Goal: Understand process/instructions

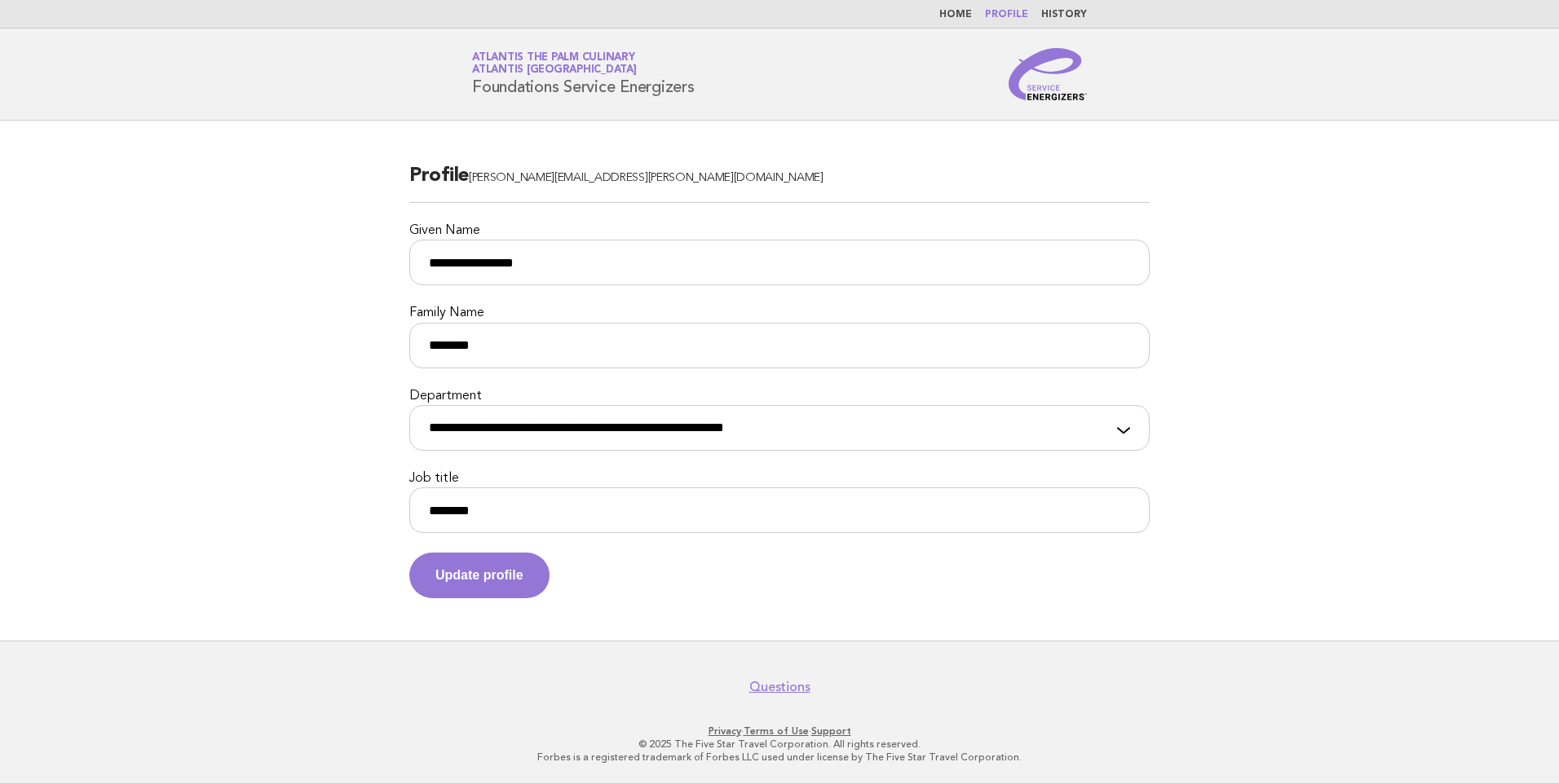
click at [963, 14] on link "Home" at bounding box center [955, 14] width 32 height 9
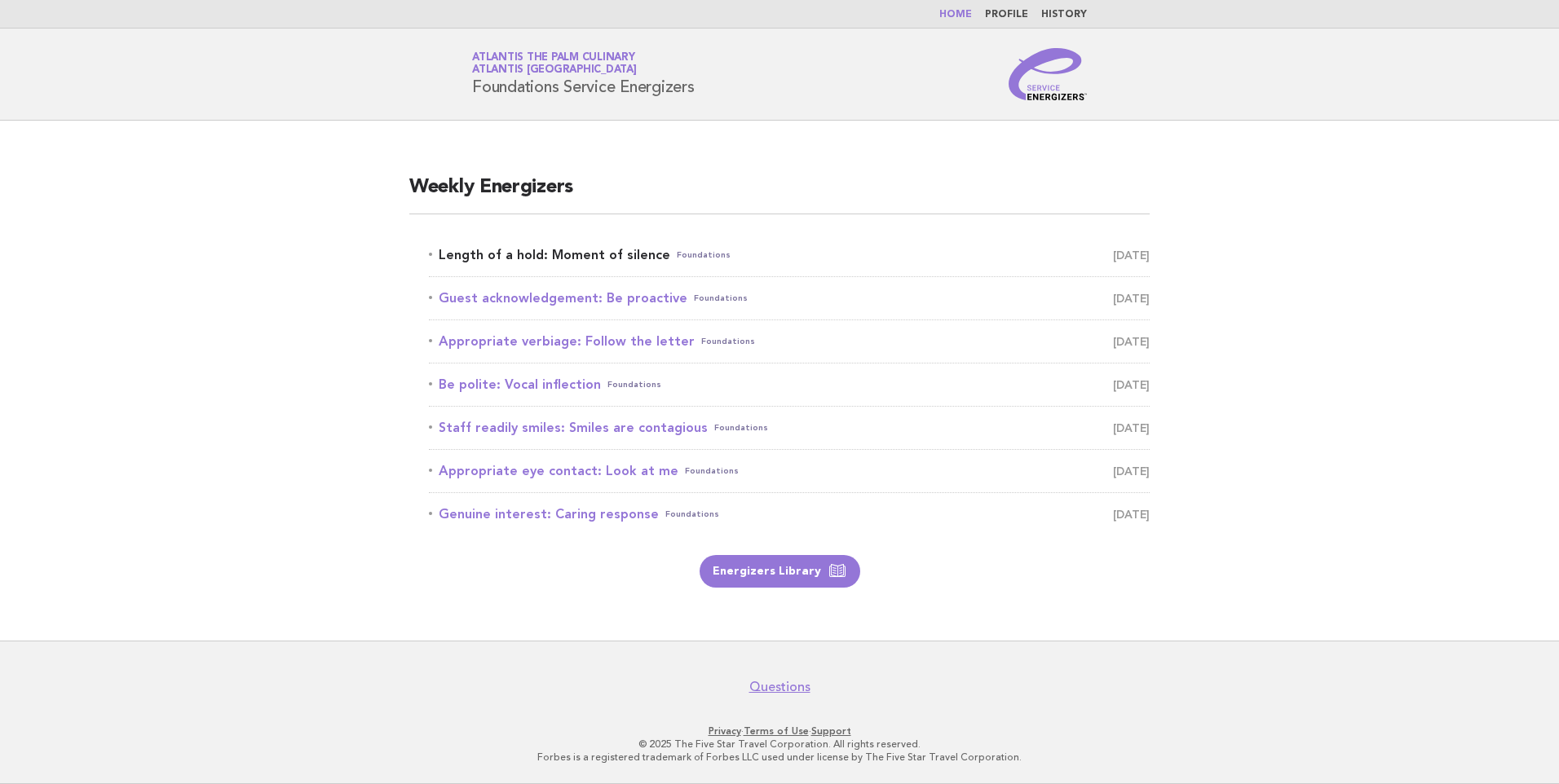
click at [594, 254] on link "Length of a hold: Moment of silence Foundations August 21" at bounding box center [789, 255] width 721 height 23
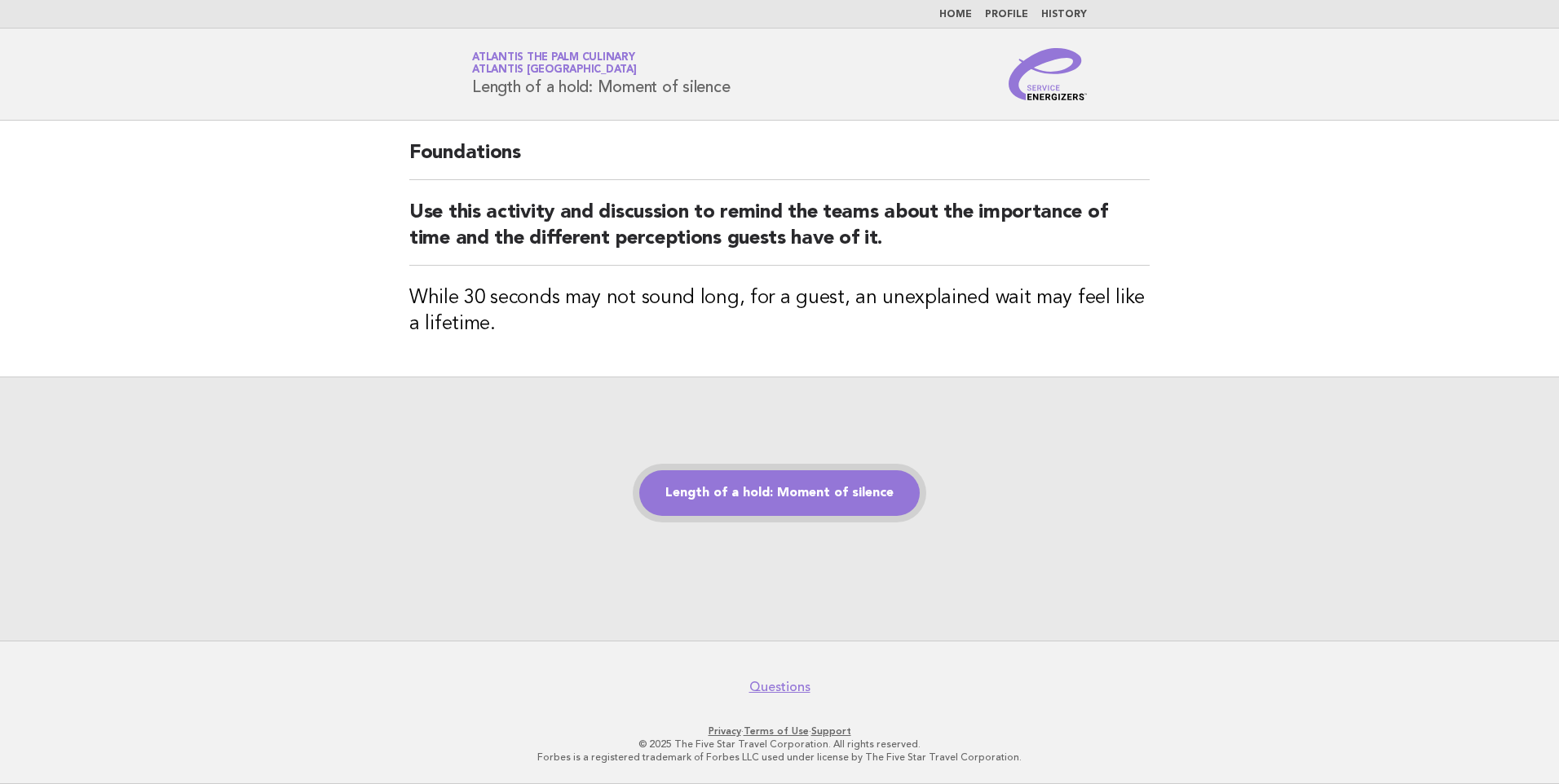
click at [748, 495] on link "Length of a hold: Moment of silence" at bounding box center [780, 493] width 280 height 45
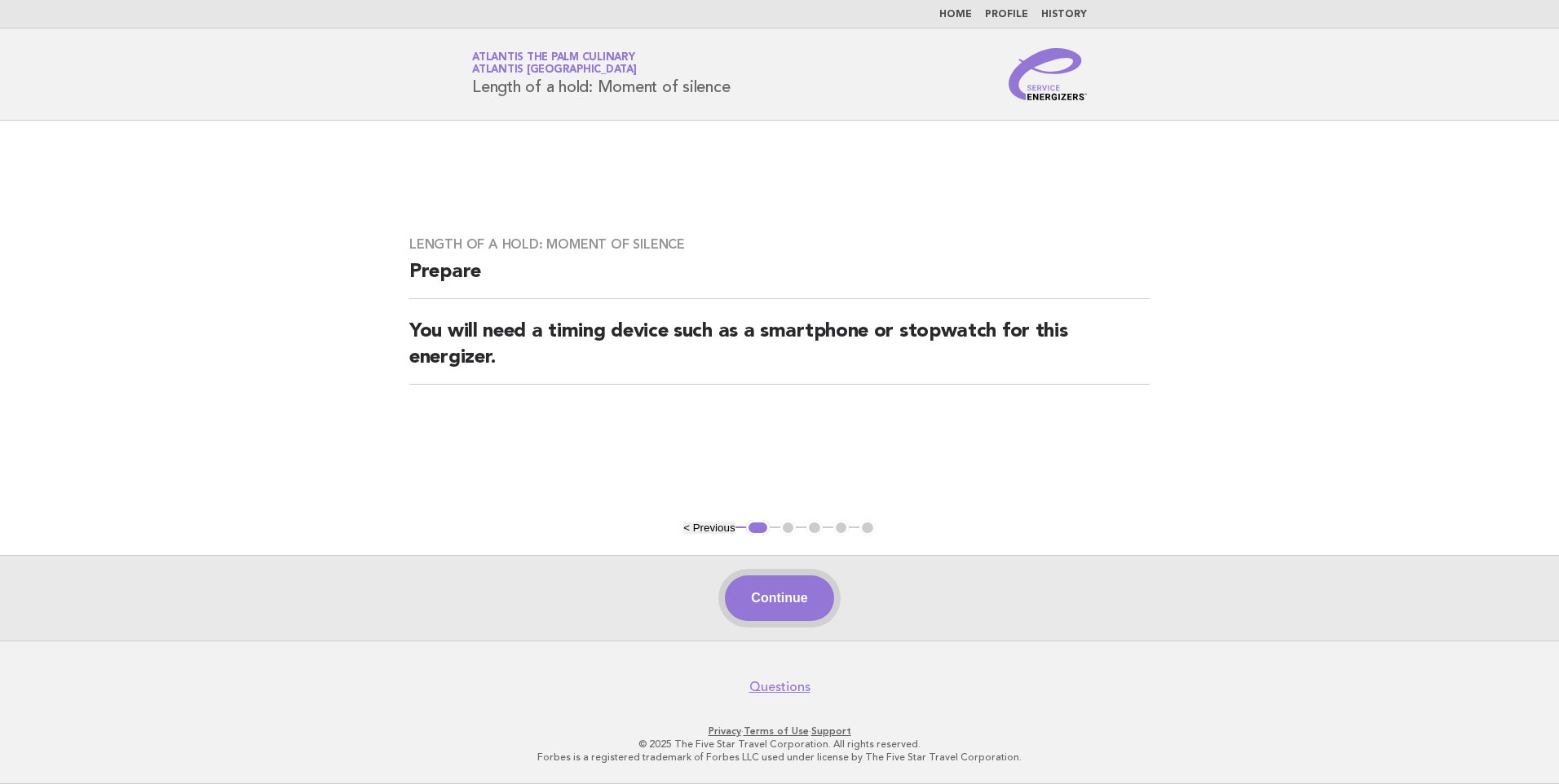
click at [748, 610] on button "Continue" at bounding box center [779, 598] width 109 height 45
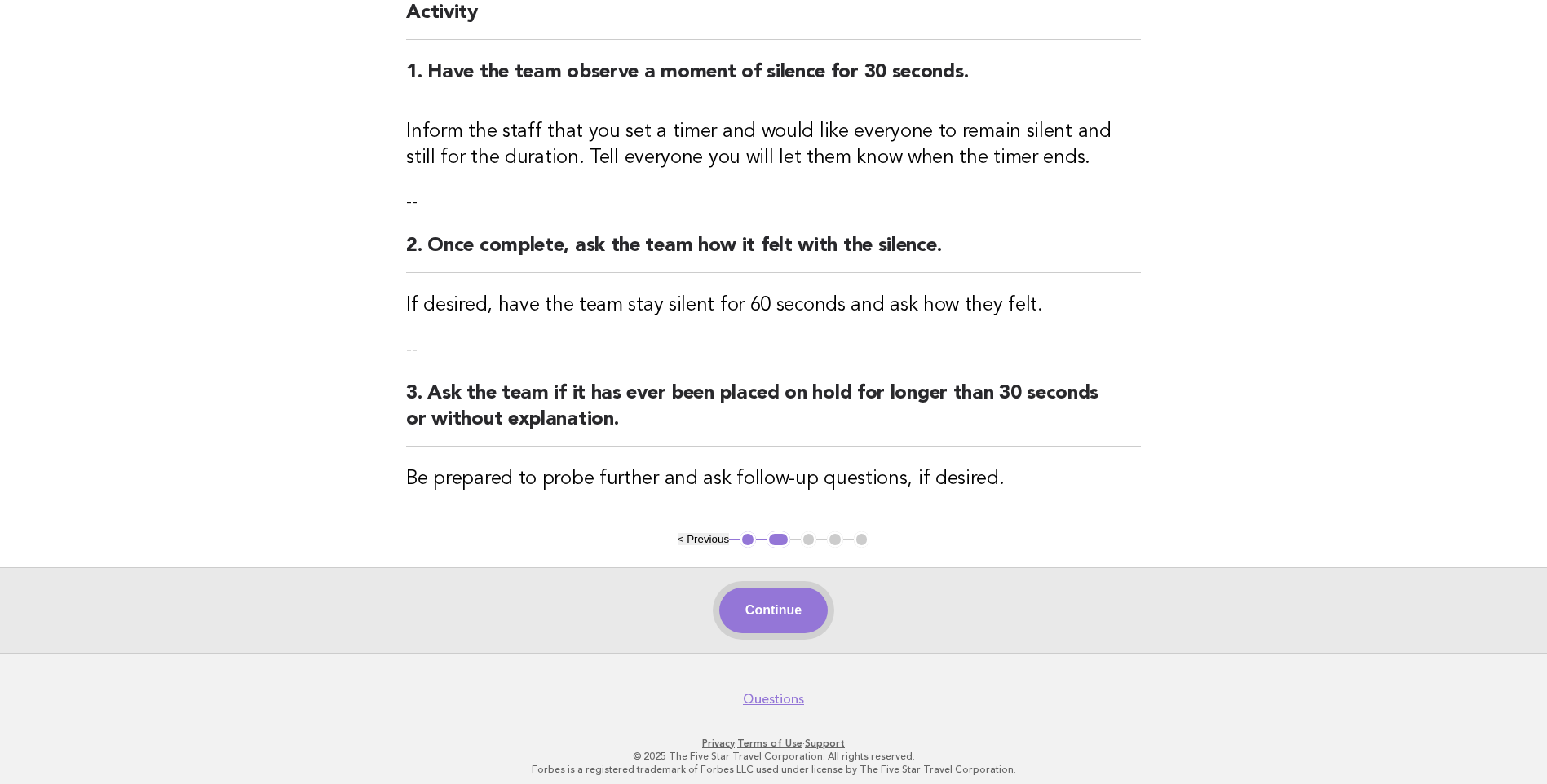
click at [786, 614] on button "Continue" at bounding box center [773, 610] width 109 height 45
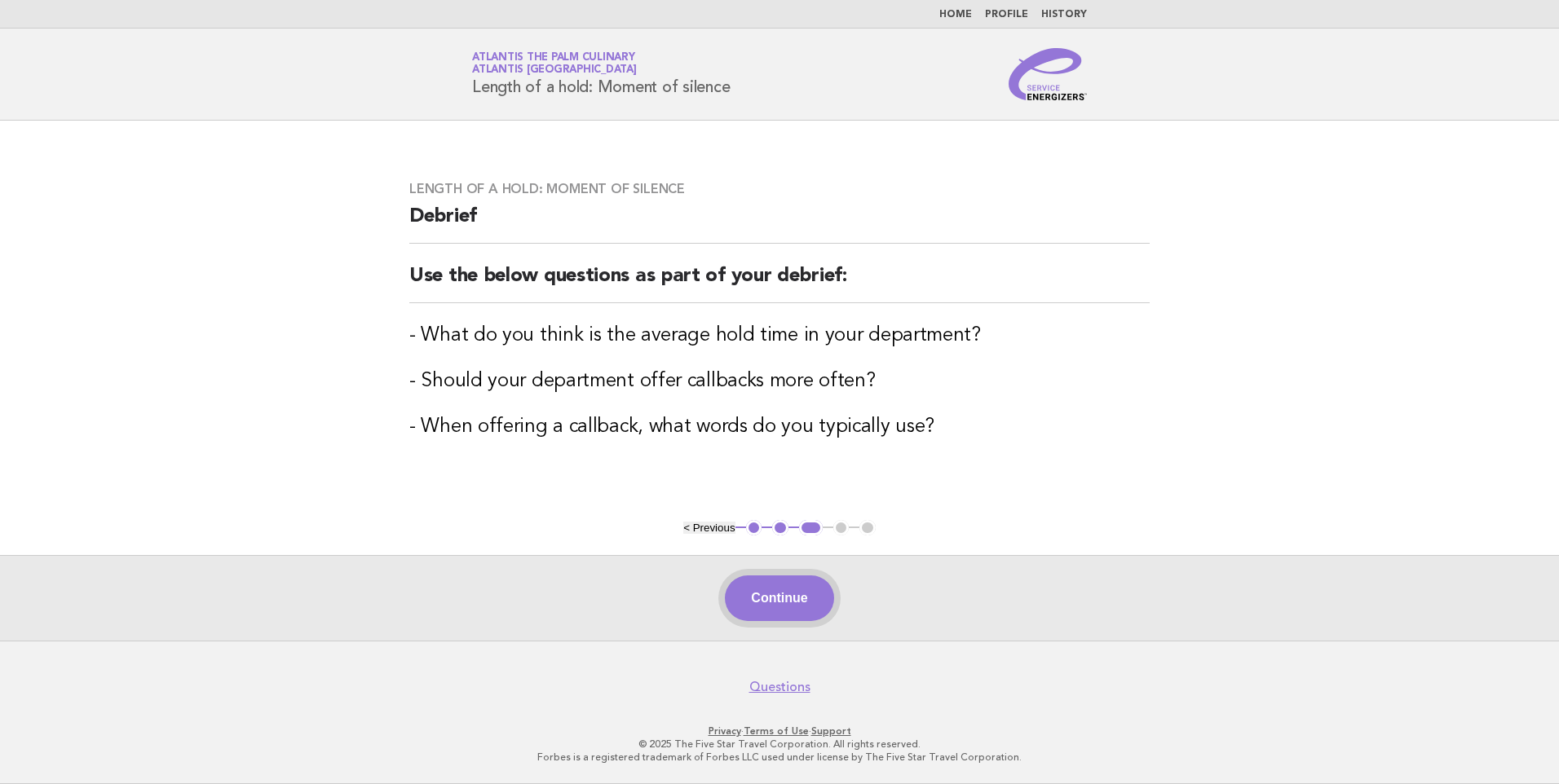
click at [788, 600] on button "Continue" at bounding box center [779, 598] width 109 height 45
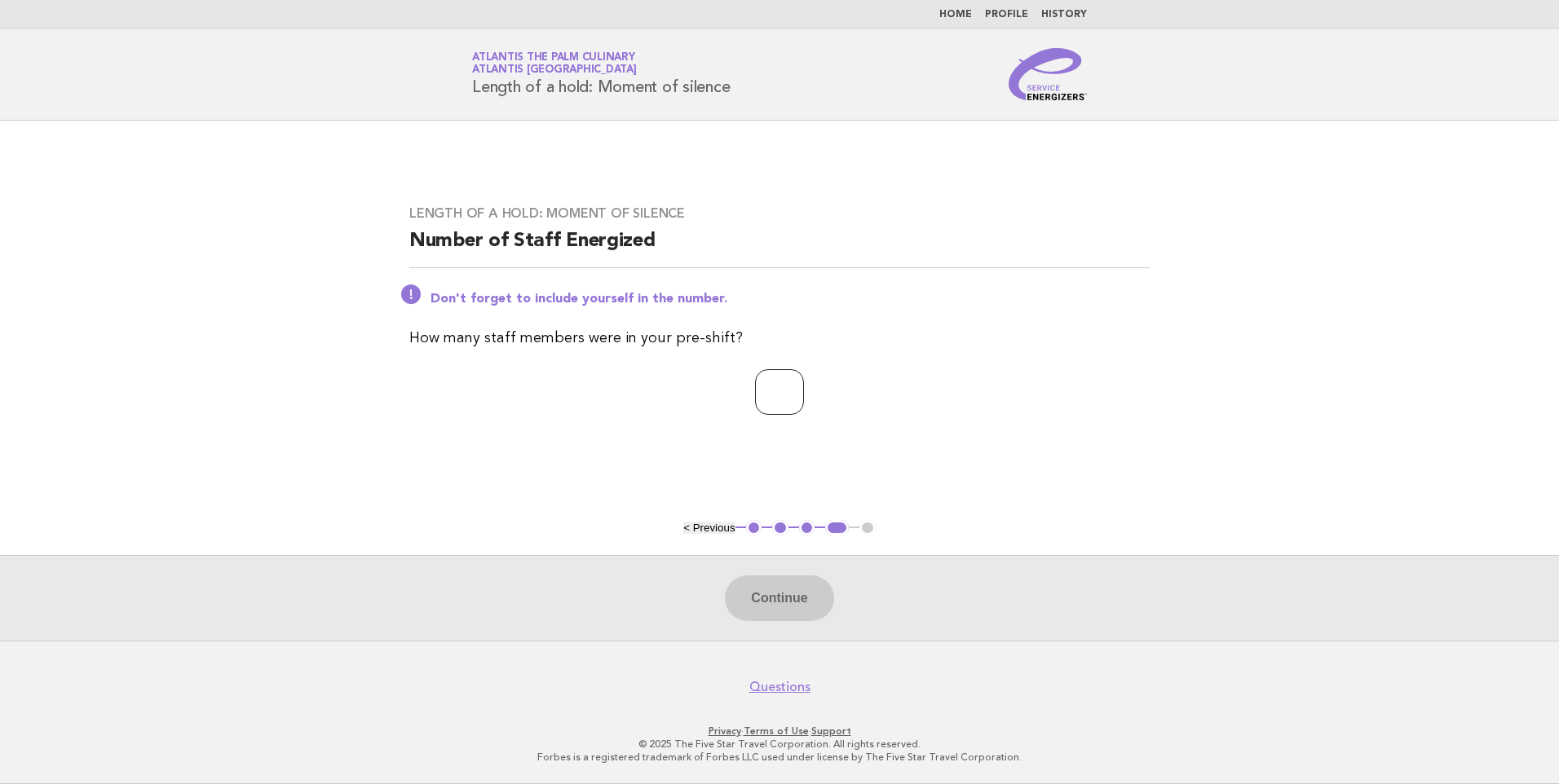
click at [785, 398] on input "number" at bounding box center [780, 392] width 49 height 45
type input "**"
click at [765, 605] on button "Continue" at bounding box center [779, 598] width 109 height 45
